Goal: Communication & Community: Share content

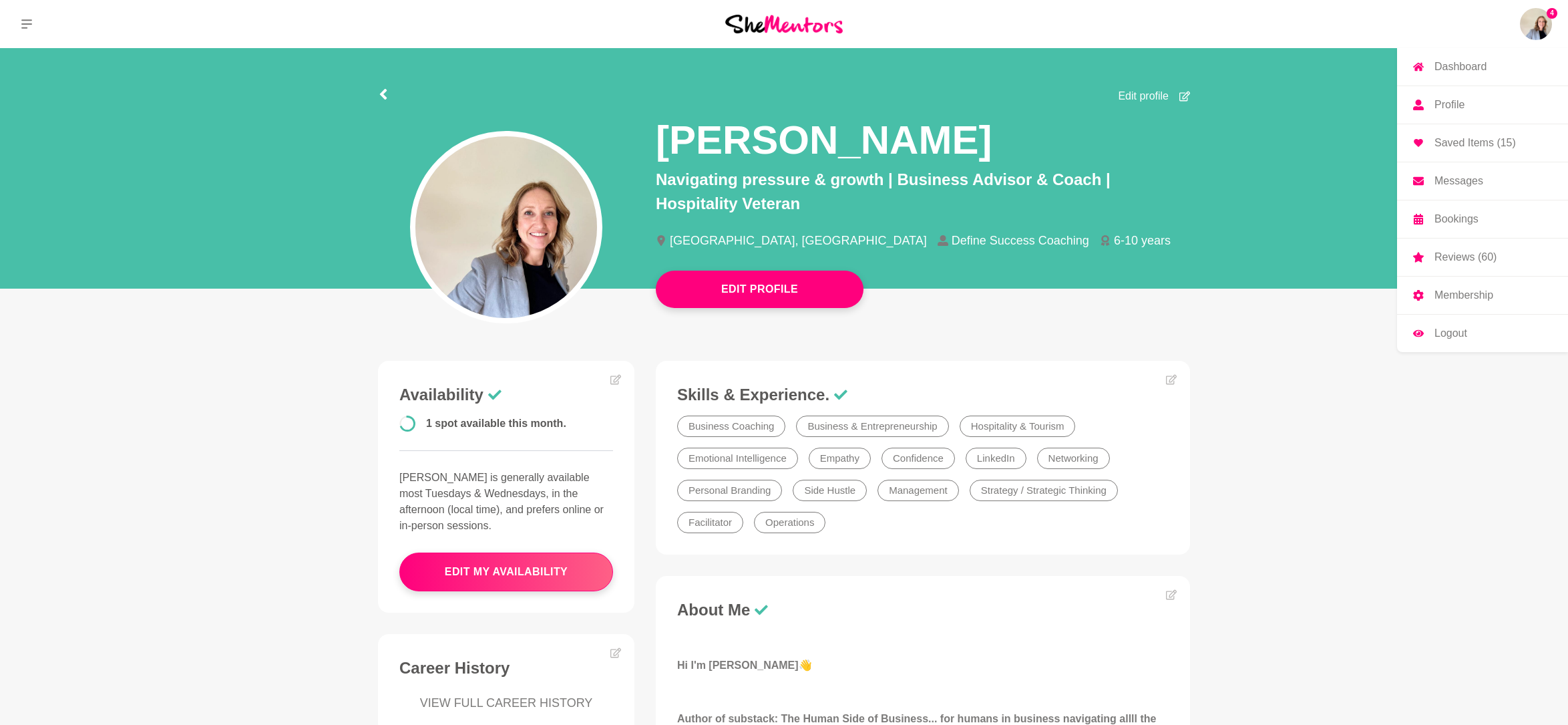
click at [1539, 29] on img at bounding box center [1536, 24] width 32 height 32
click at [1534, 23] on img at bounding box center [1536, 24] width 32 height 32
click at [1486, 185] on link "Messages" at bounding box center [1482, 181] width 171 height 38
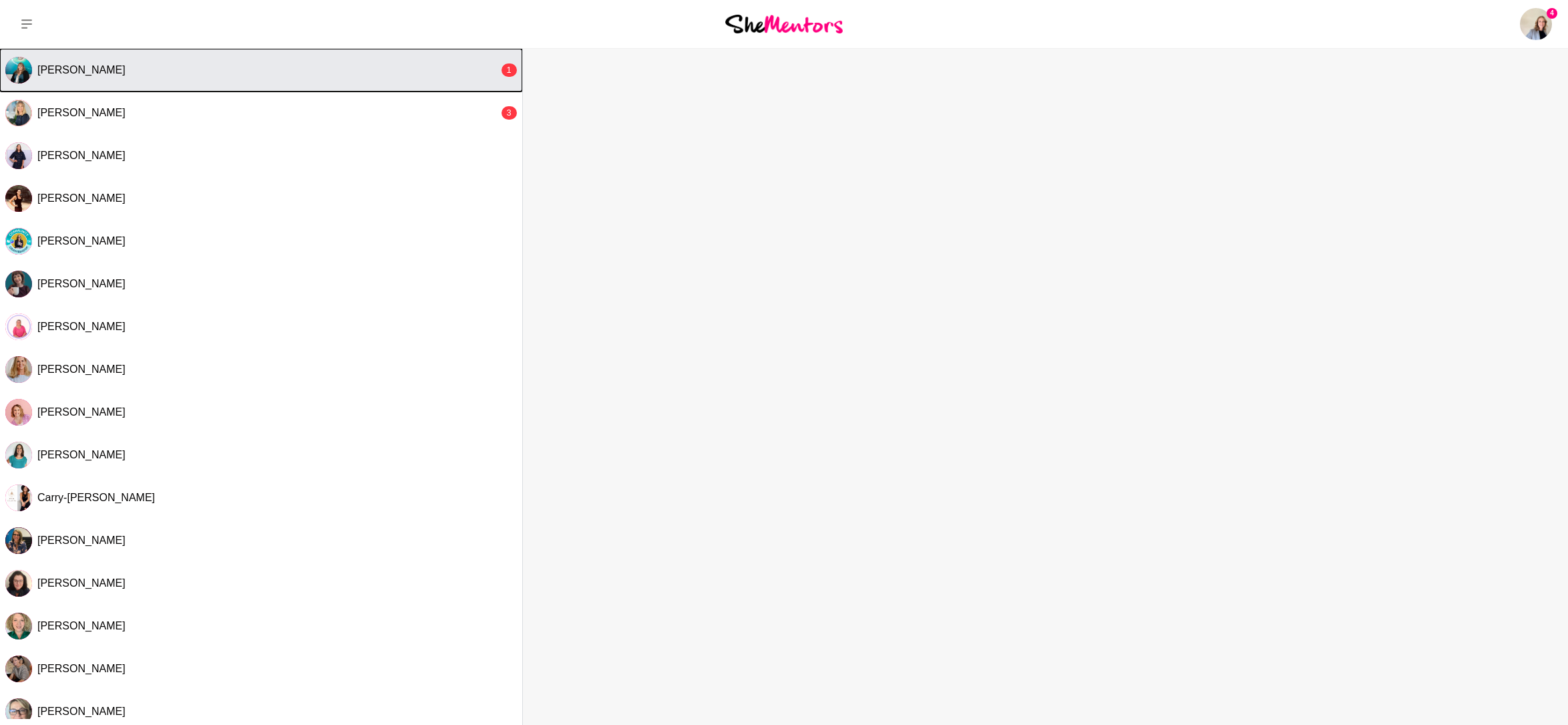
click at [253, 74] on div "[PERSON_NAME]" at bounding box center [268, 70] width 462 height 14
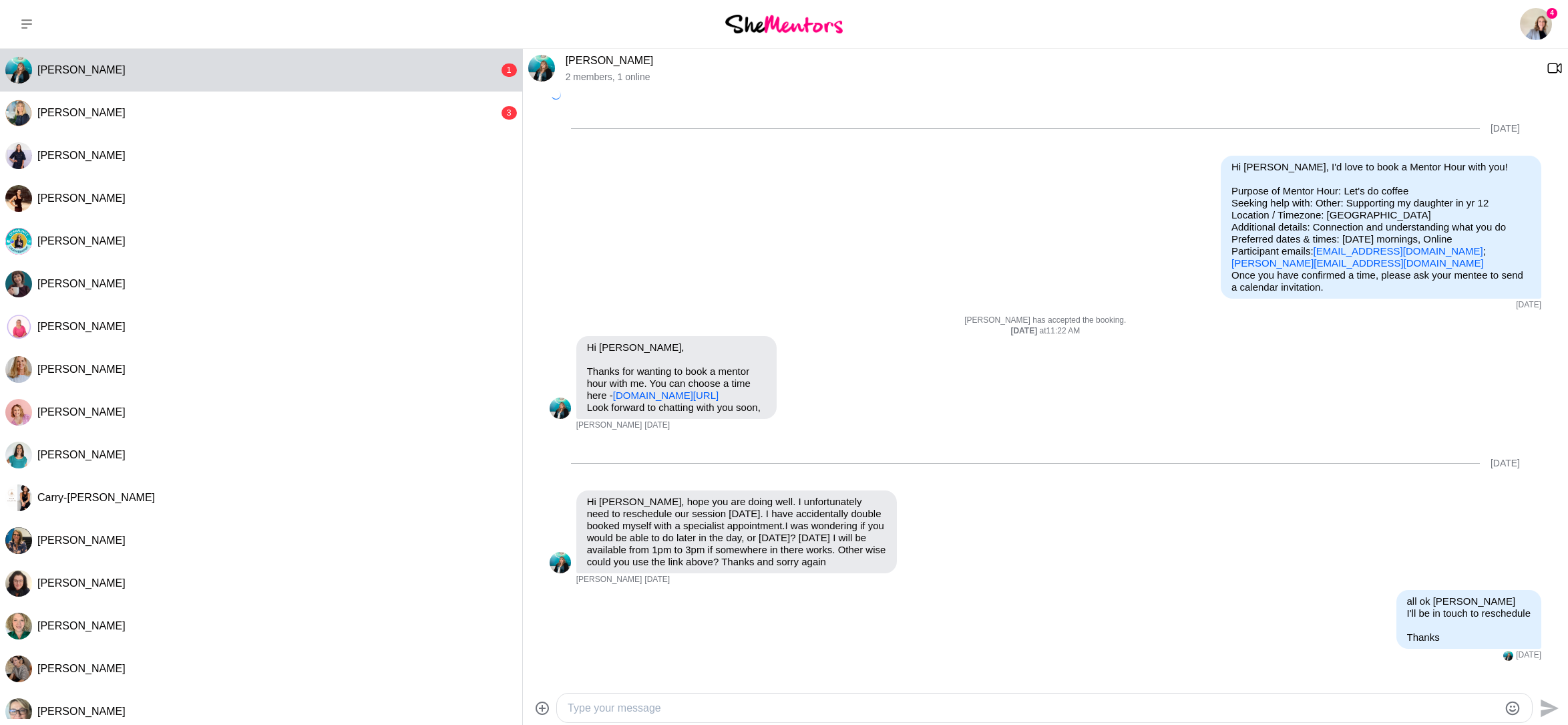
scroll to position [382, 0]
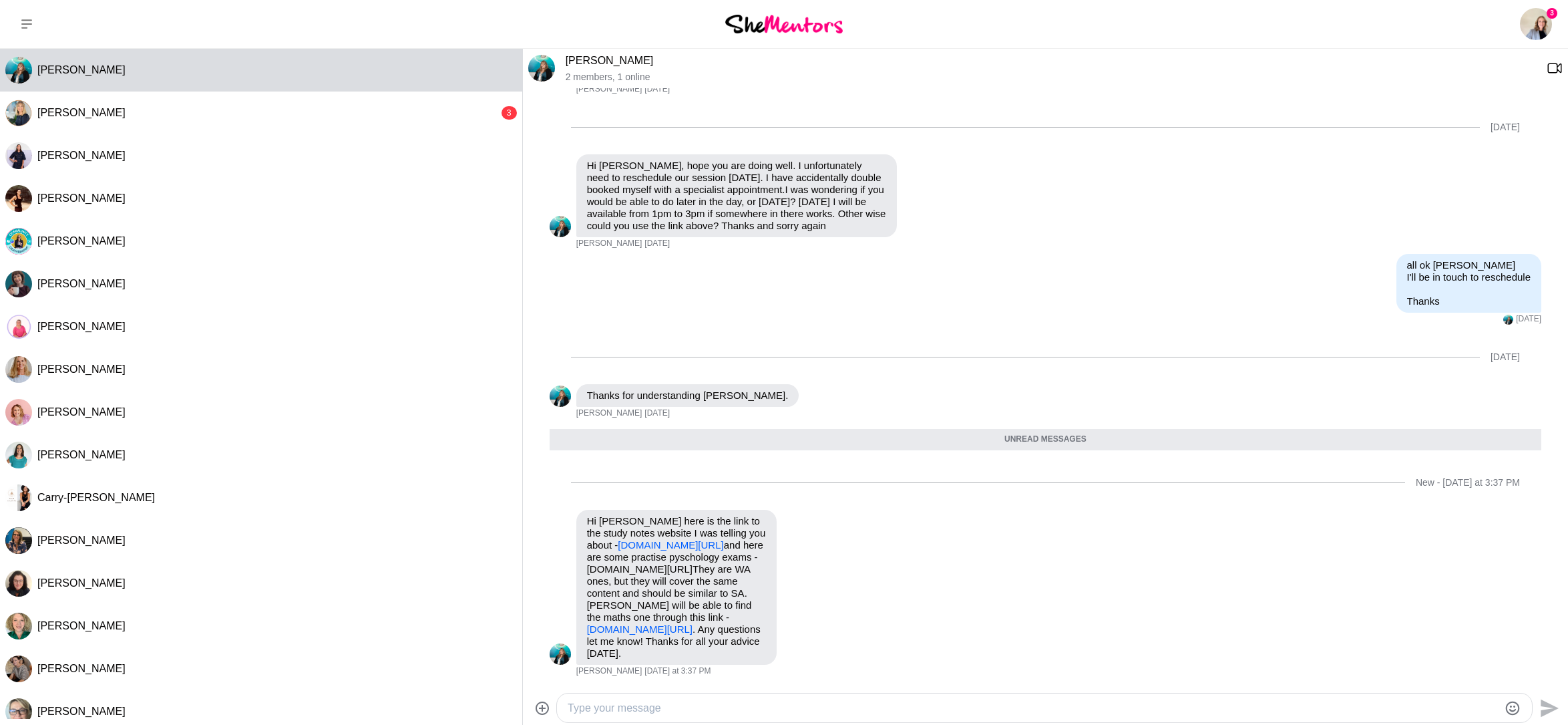
click at [649, 705] on textarea "Type your message" at bounding box center [1033, 708] width 931 height 16
type textarea "Thank you so much [PERSON_NAME] - Was great to chat to you [DATE]"
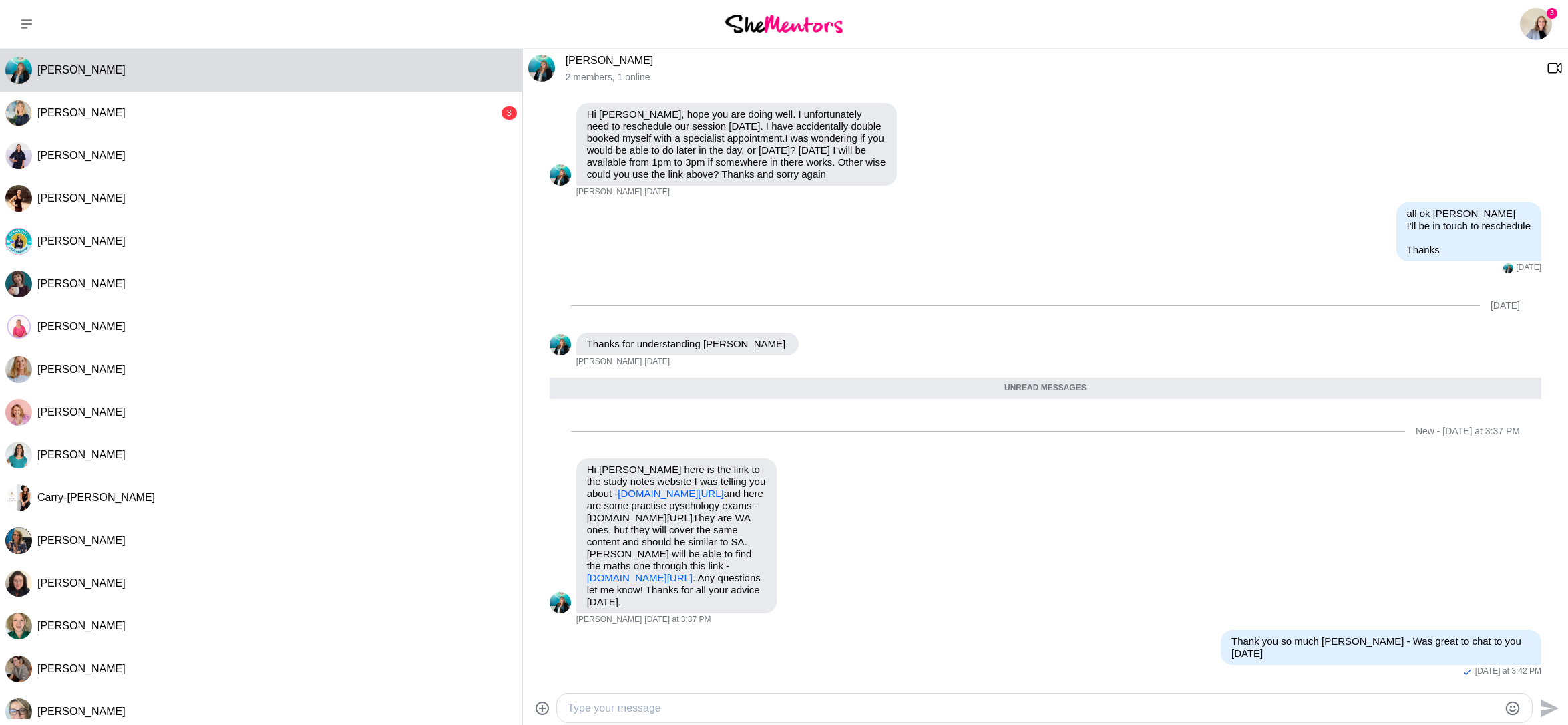
paste textarea "https://escapethecubicle.substack.com/p/i-studied-50-successful-digital-products"
type textarea "https://escapethecubicle.substack.com/p/i-studied-50-successful-digital-products"
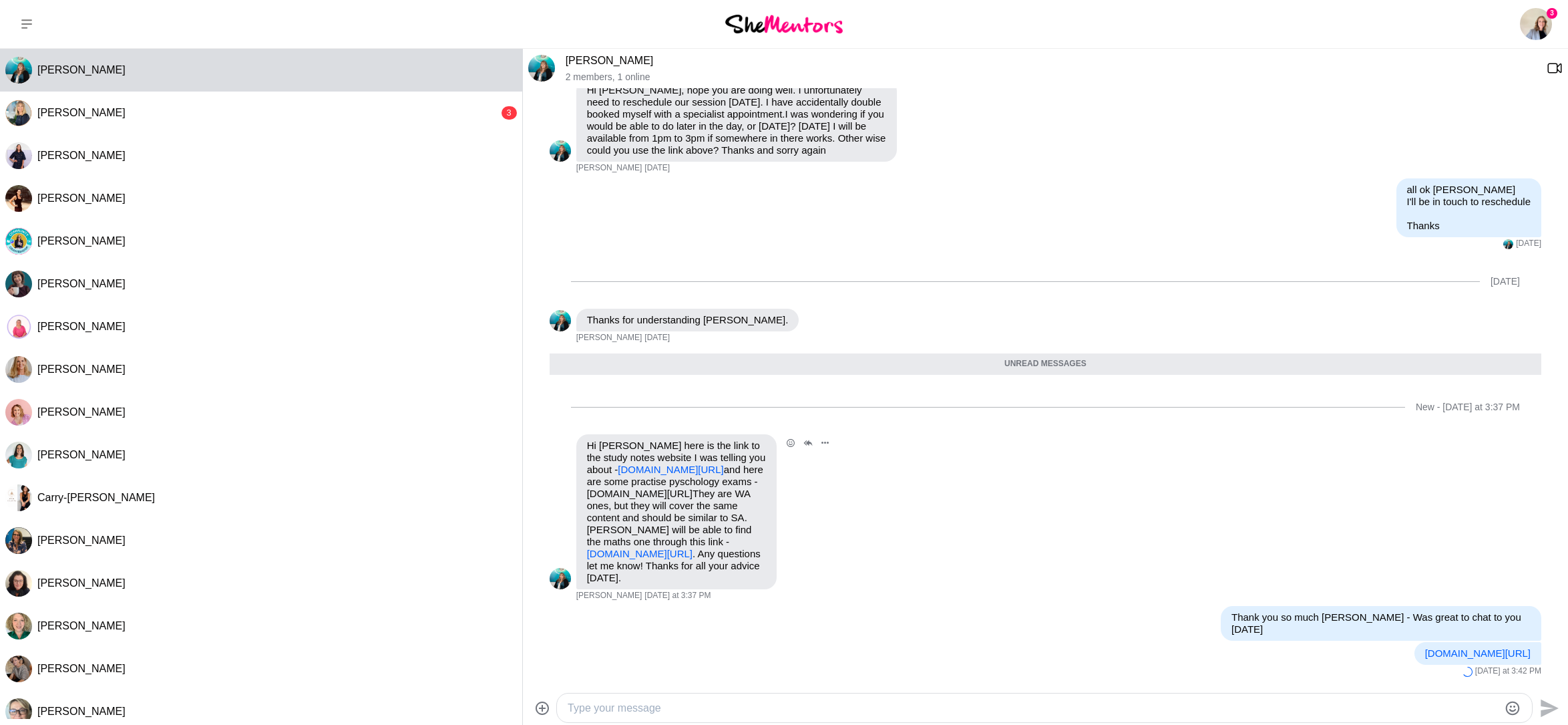
scroll to position [458, 0]
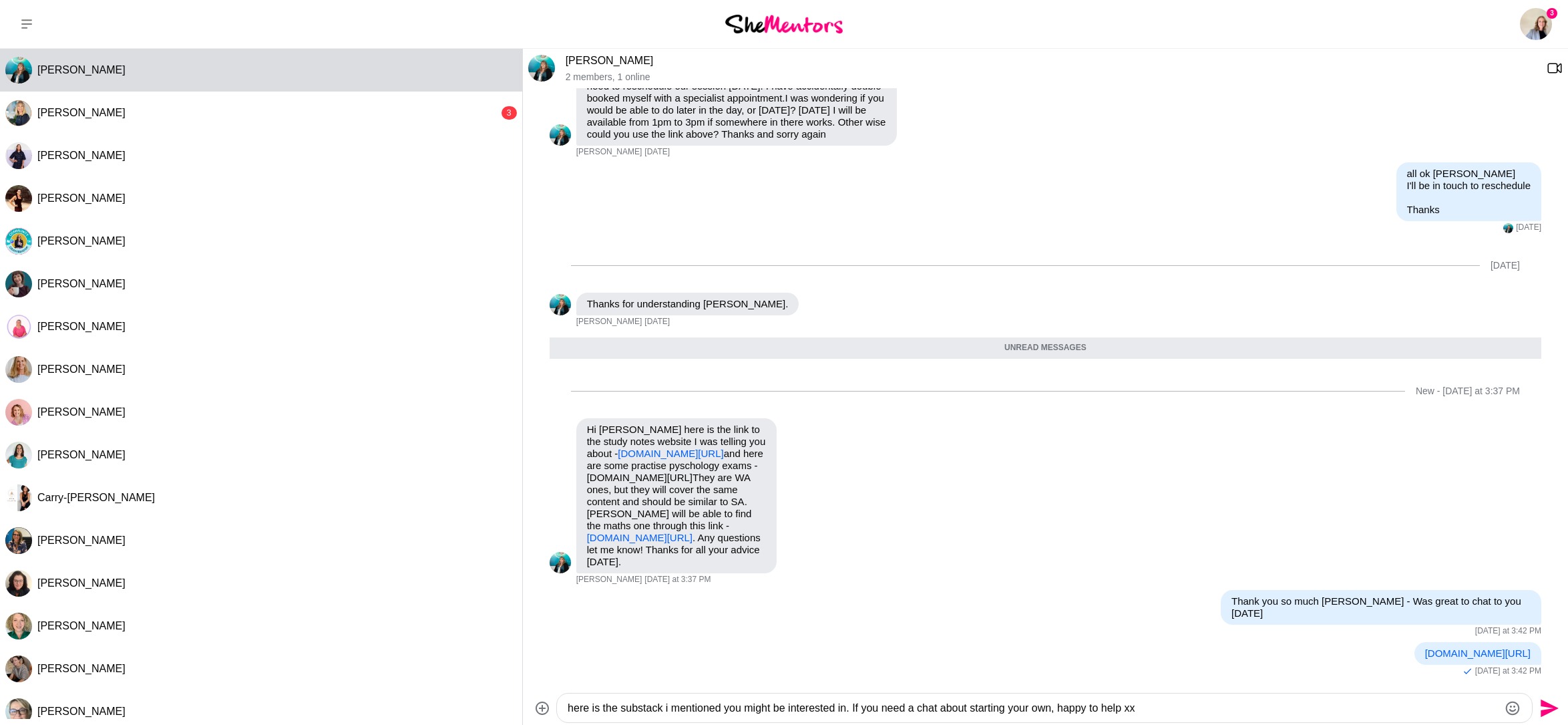
click at [916, 709] on textarea "here is the substack i mentioned you might be interested in. If you need a chat…" at bounding box center [1033, 708] width 931 height 16
click at [1134, 708] on textarea "here is the substack i mentioned you might be interested in. If you want a chat…" at bounding box center [1033, 708] width 931 height 16
type textarea "here is the substack i mentioned you might be interested in. If you want a chat…"
click at [1541, 708] on icon "Send" at bounding box center [1548, 708] width 21 height 21
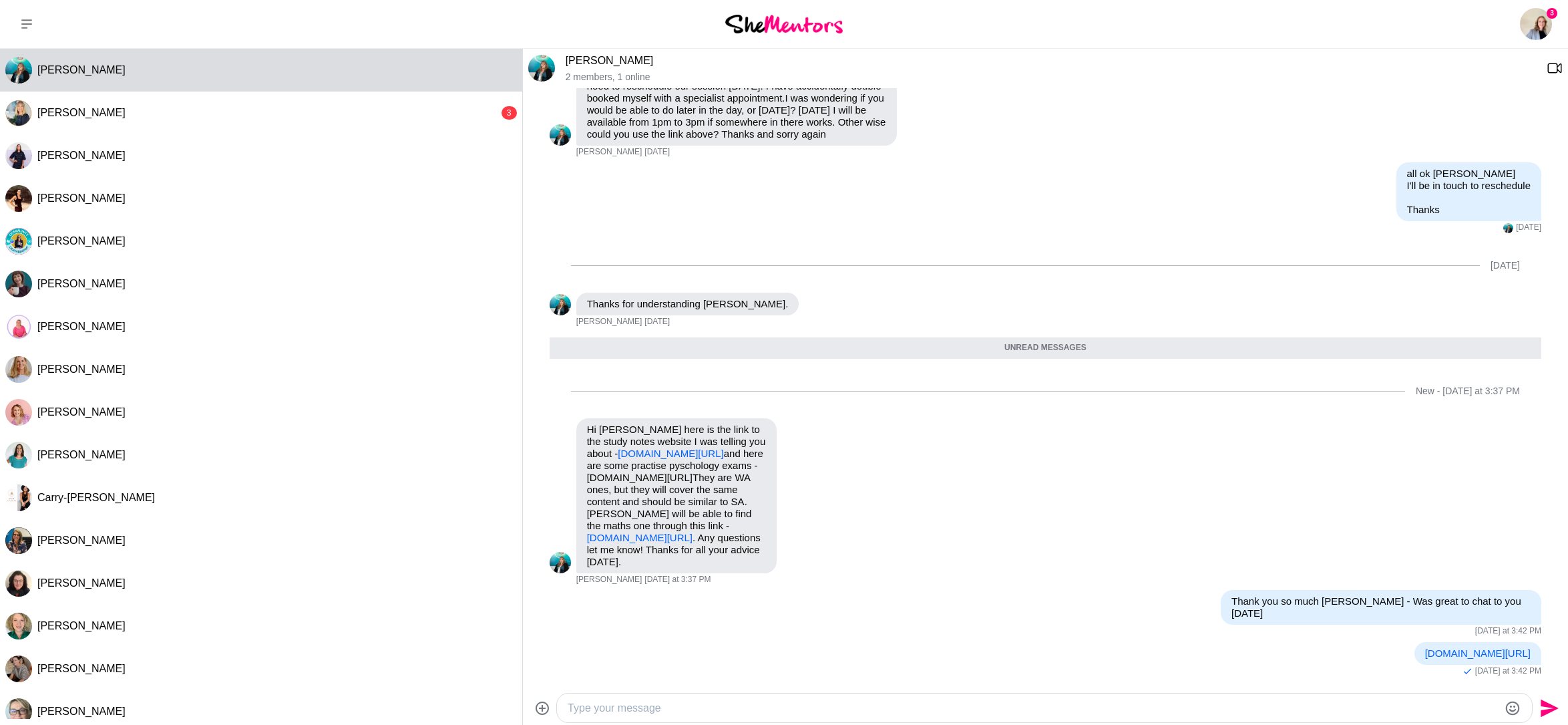
scroll to position [550, 0]
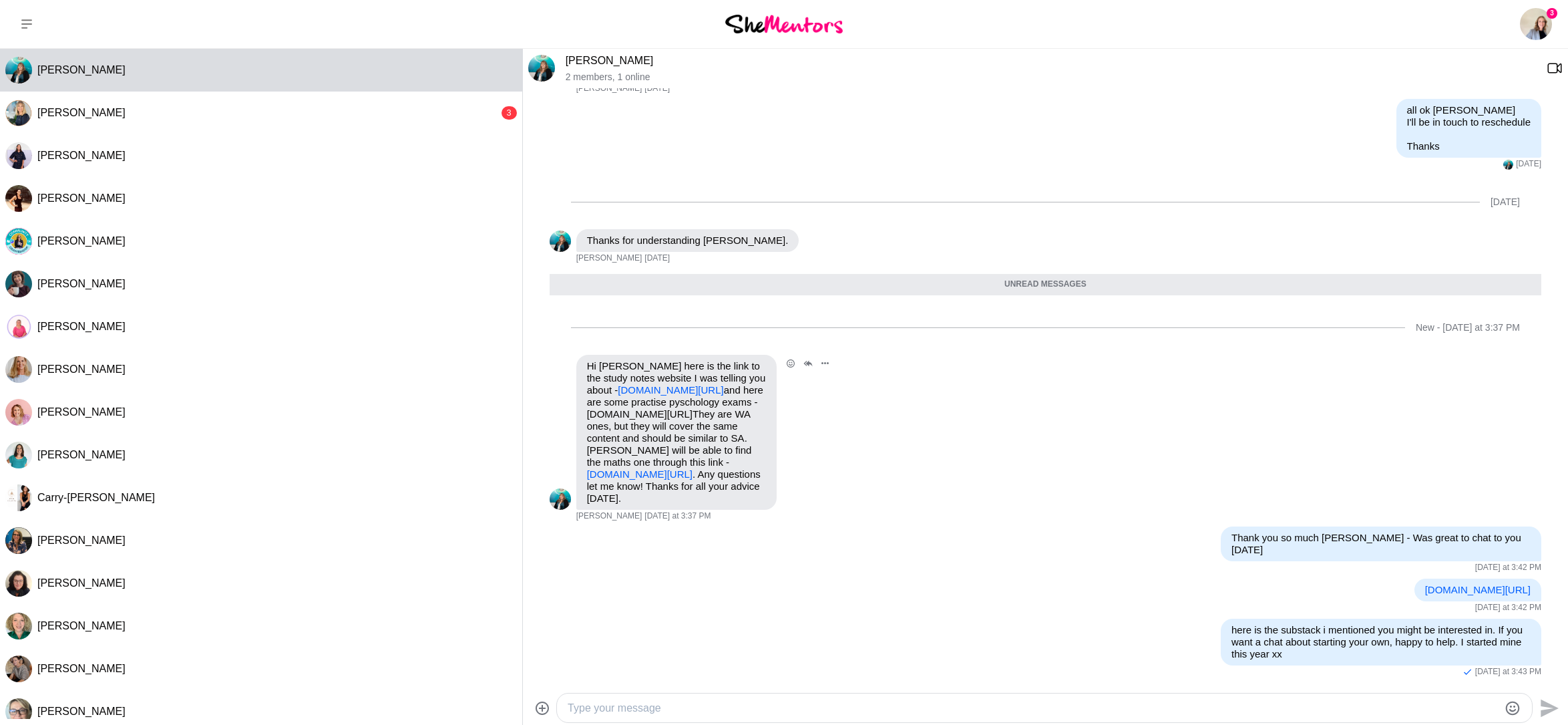
click at [624, 384] on link "[DOMAIN_NAME][URL]" at bounding box center [670, 390] width 105 height 11
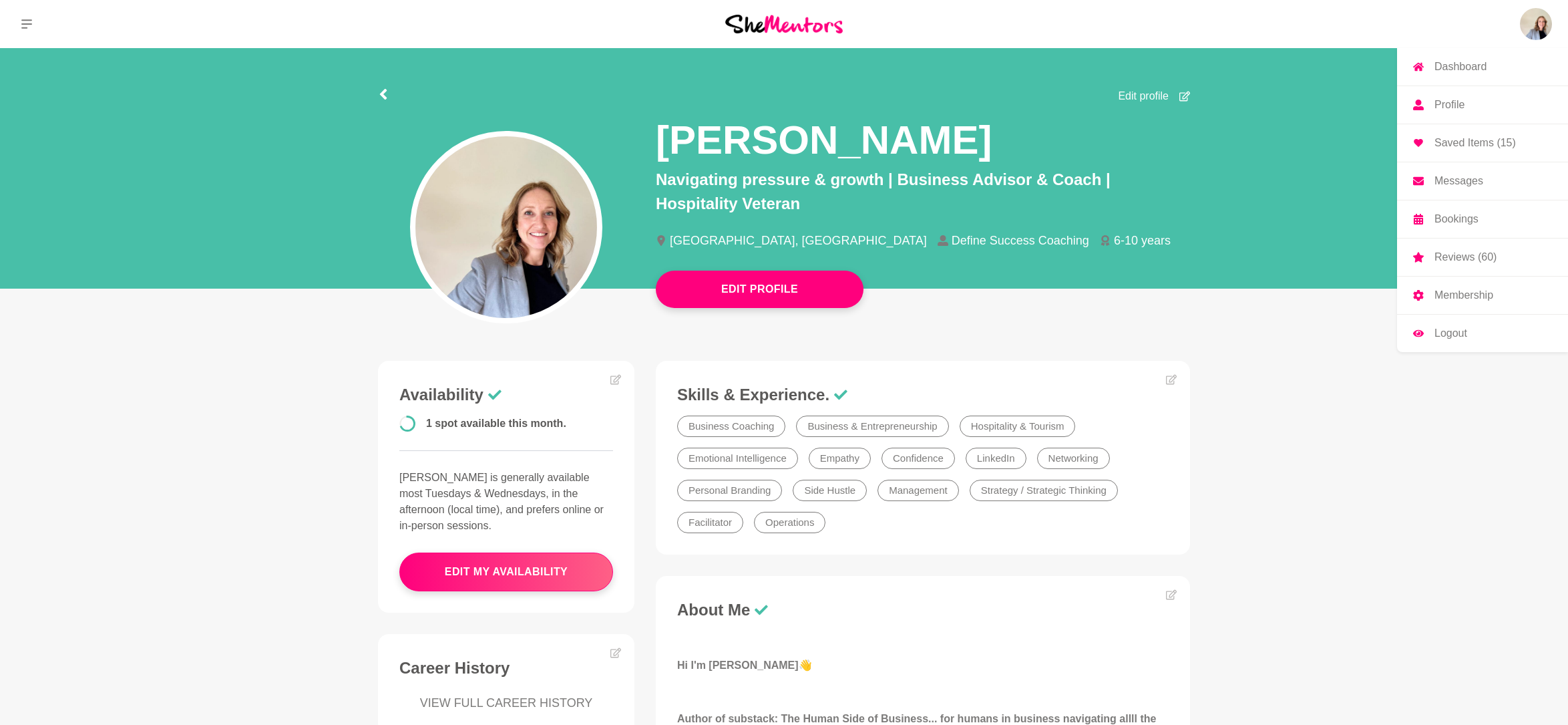
click at [1466, 187] on p "Messages" at bounding box center [1458, 181] width 49 height 11
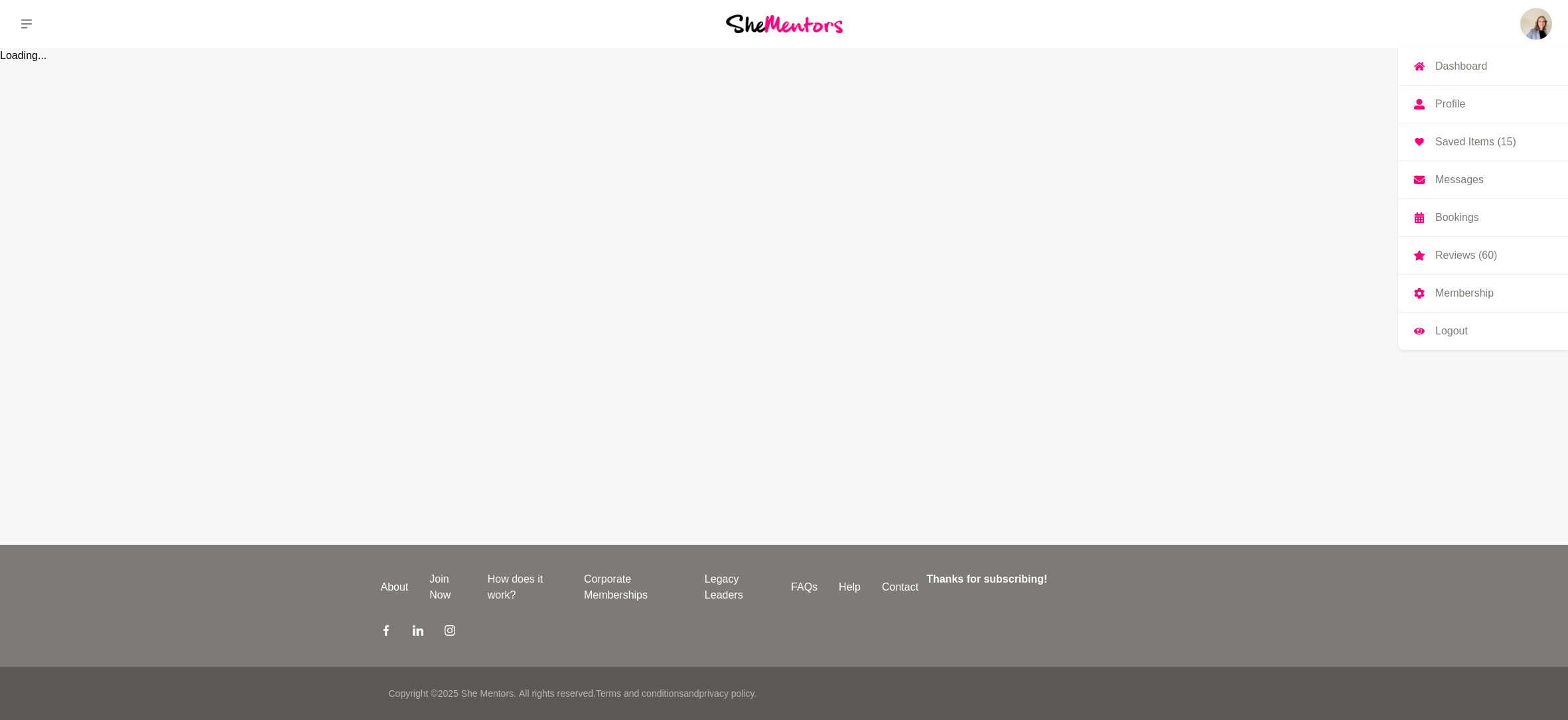
click at [1458, 177] on p "Messages" at bounding box center [1459, 180] width 49 height 10
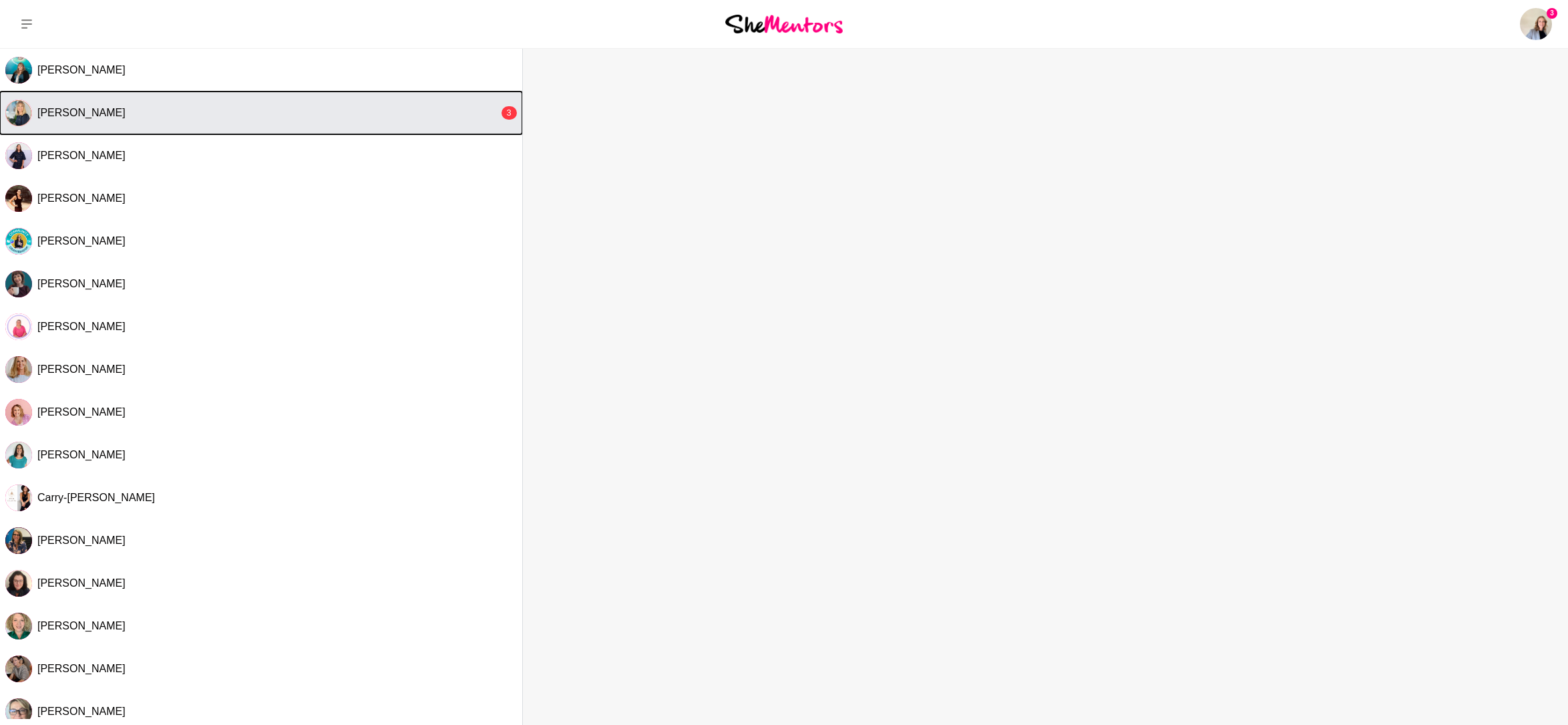
click at [451, 121] on button "[PERSON_NAME] 3" at bounding box center [261, 113] width 522 height 43
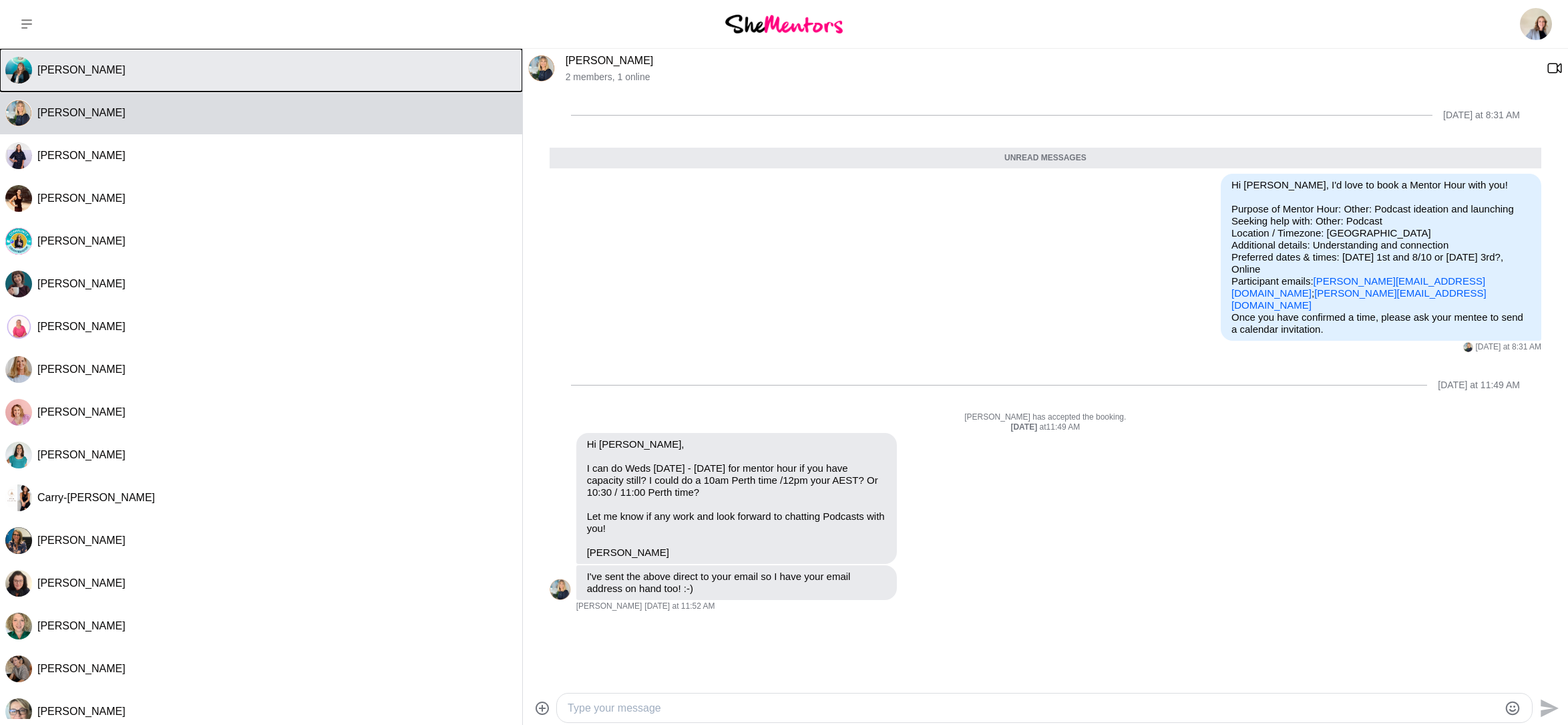
click at [405, 69] on div "[PERSON_NAME]" at bounding box center [277, 70] width 480 height 14
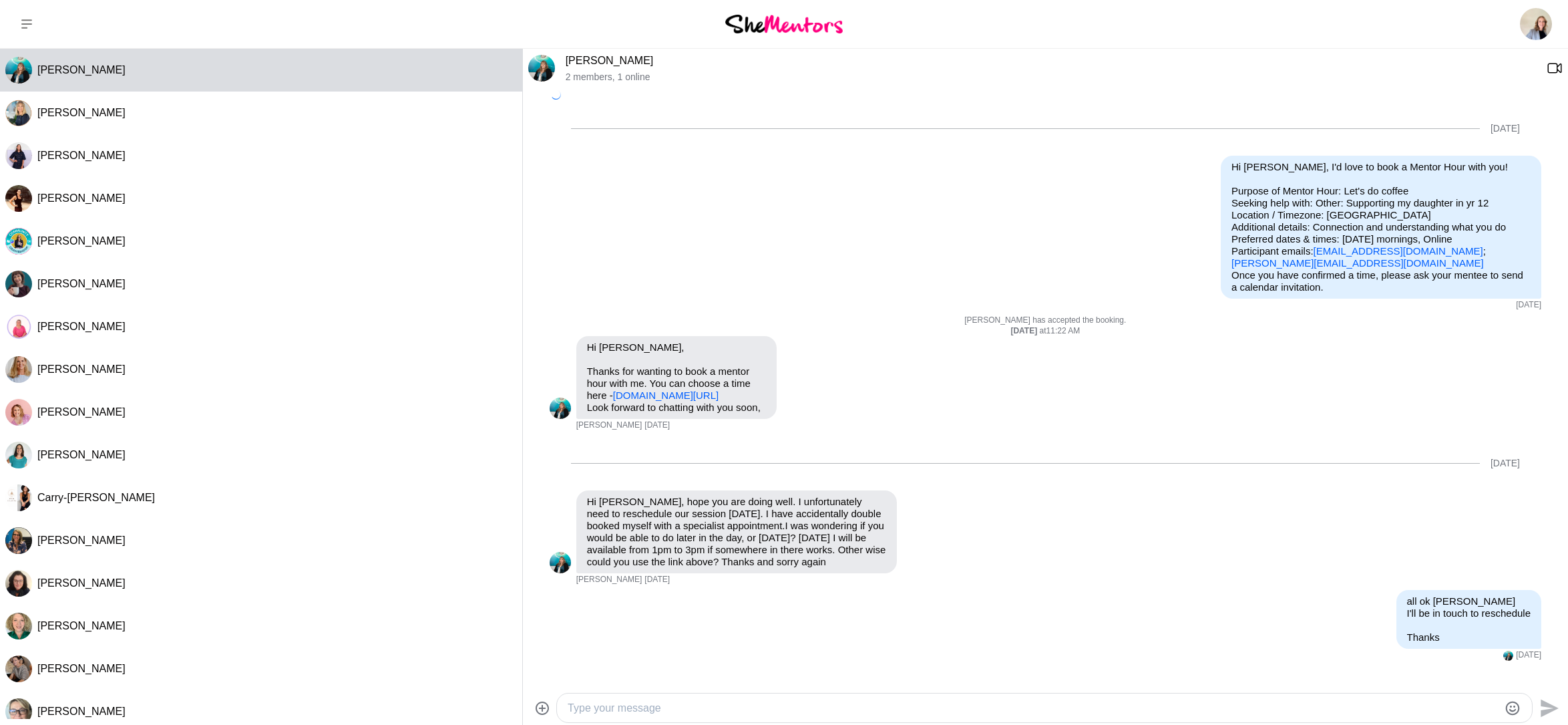
scroll to position [517, 0]
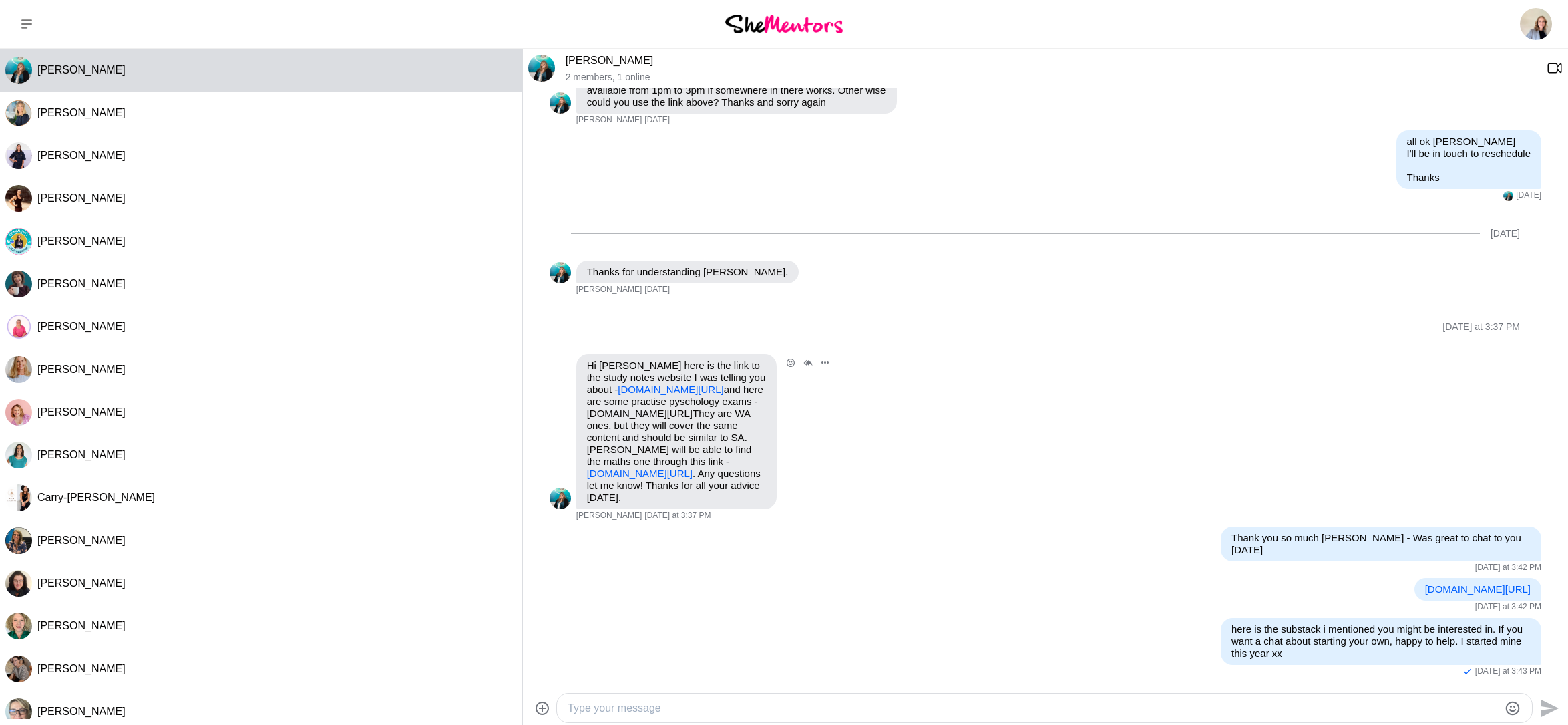
click at [668, 468] on link "[DOMAIN_NAME][URL]" at bounding box center [640, 473] width 105 height 11
